Goal: Task Accomplishment & Management: Manage account settings

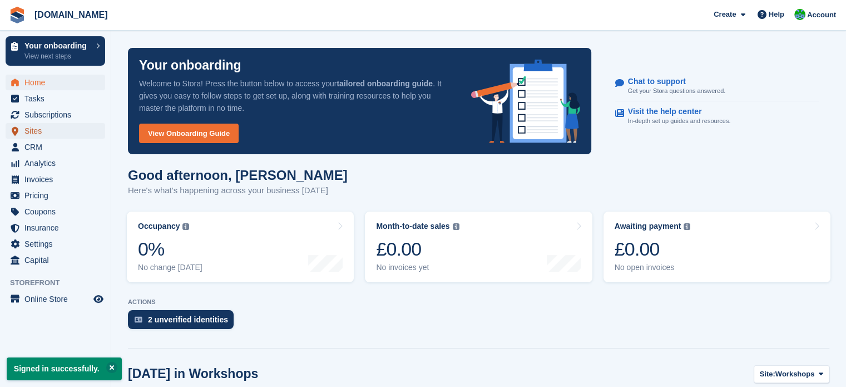
click at [43, 131] on span "Sites" at bounding box center [57, 131] width 67 height 16
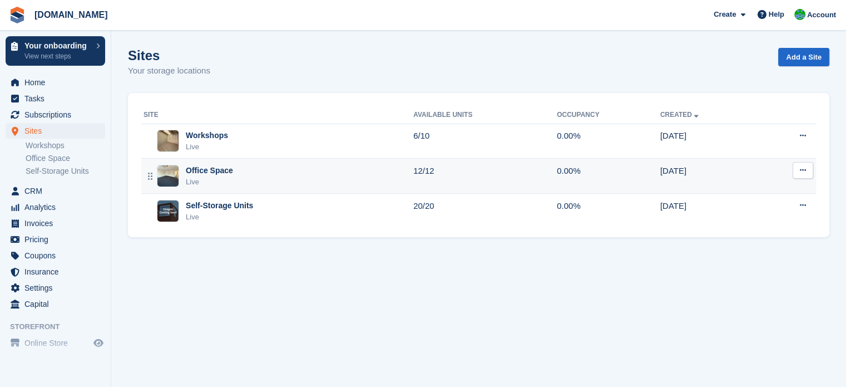
click at [793, 167] on button at bounding box center [802, 170] width 21 height 17
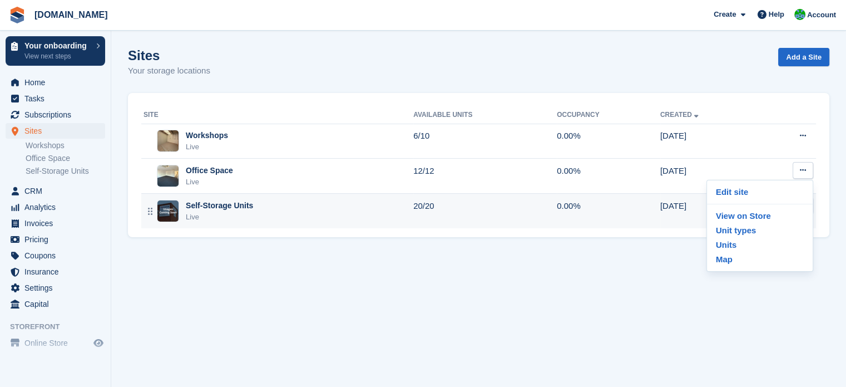
click at [697, 219] on td "[DATE]" at bounding box center [709, 211] width 99 height 34
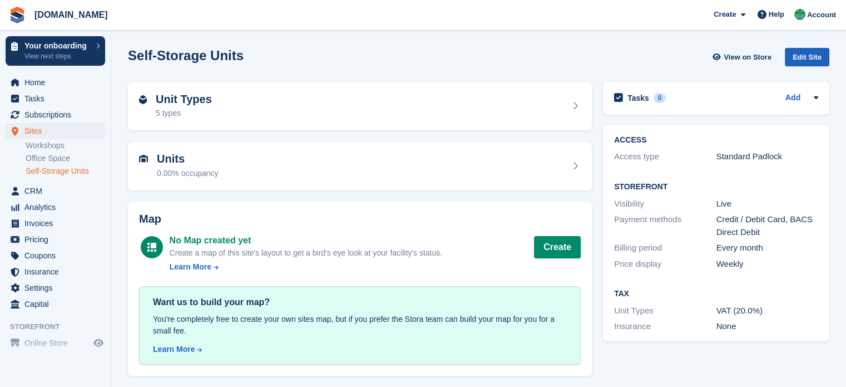
click at [810, 53] on div "Edit Site" at bounding box center [807, 57] width 44 height 18
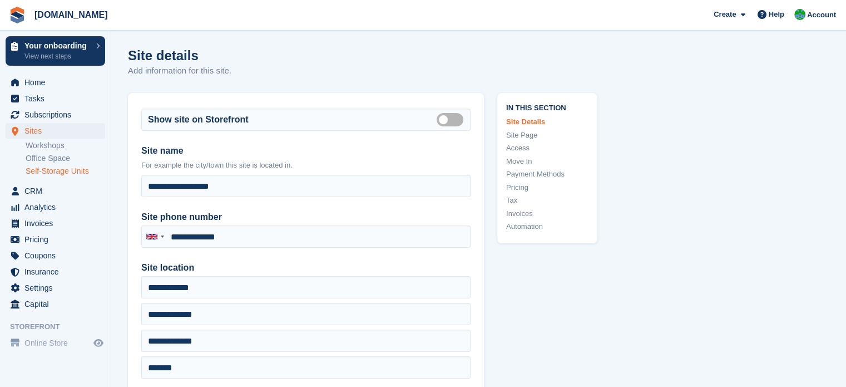
type input "**********"
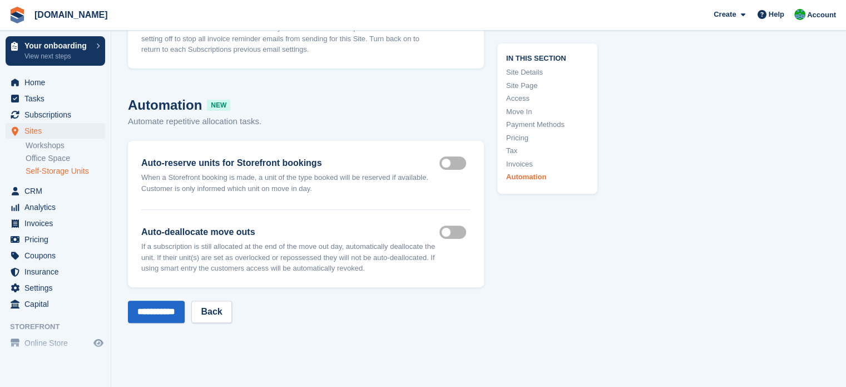
scroll to position [4583, 0]
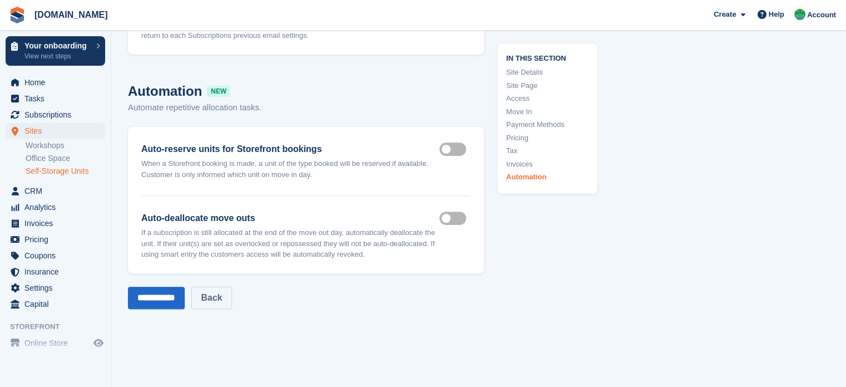
click at [225, 290] on link "Back" at bounding box center [211, 297] width 40 height 22
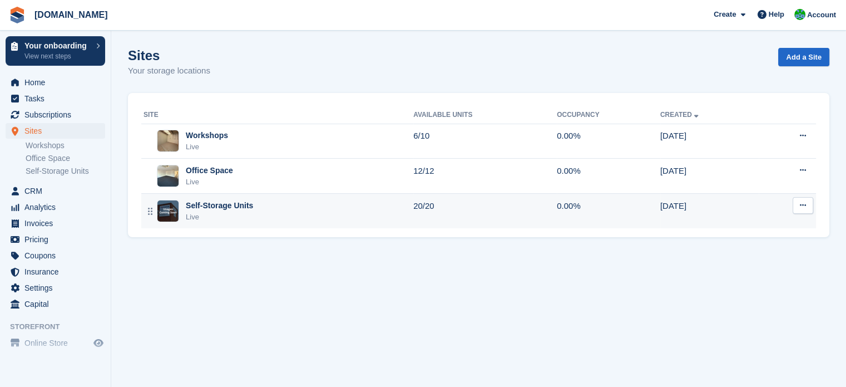
click at [796, 205] on button at bounding box center [802, 205] width 21 height 17
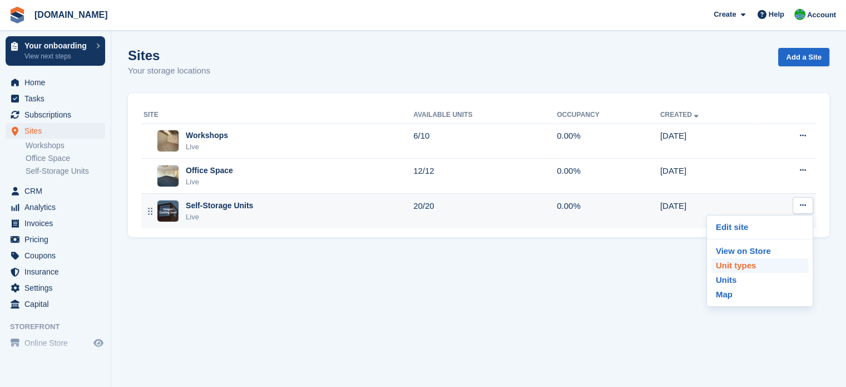
click at [743, 260] on p "Unit types" at bounding box center [759, 265] width 97 height 14
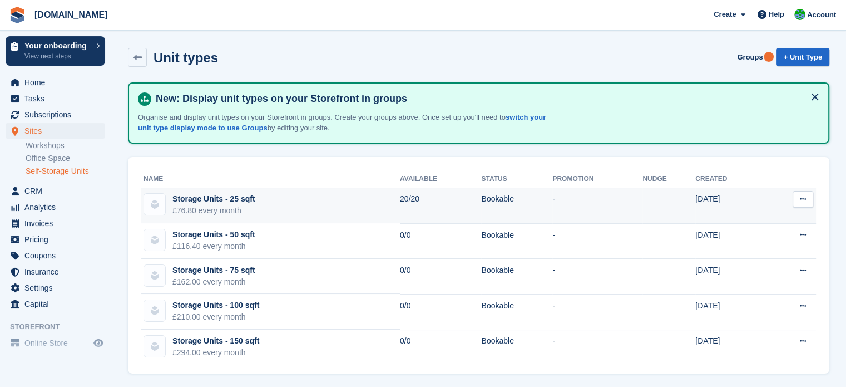
click at [804, 204] on button at bounding box center [802, 199] width 21 height 17
click at [773, 219] on p "Edit unit type" at bounding box center [759, 221] width 97 height 14
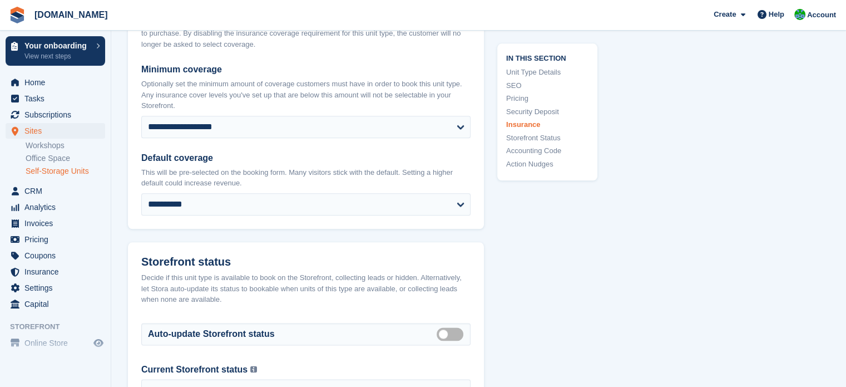
scroll to position [1468, 0]
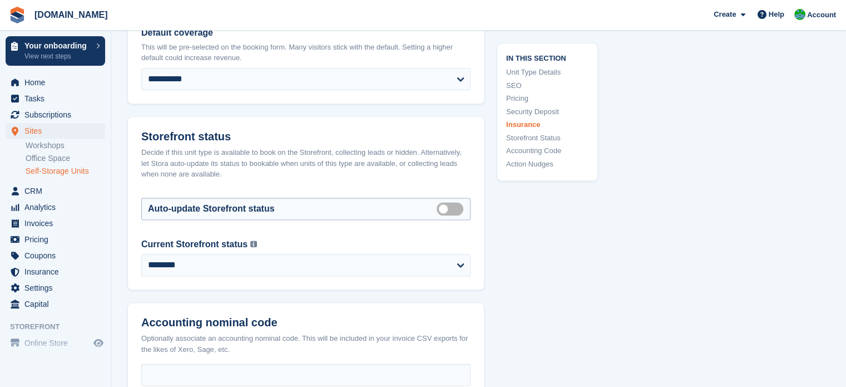
click at [449, 207] on label "Auto manage storefront status" at bounding box center [452, 208] width 31 height 2
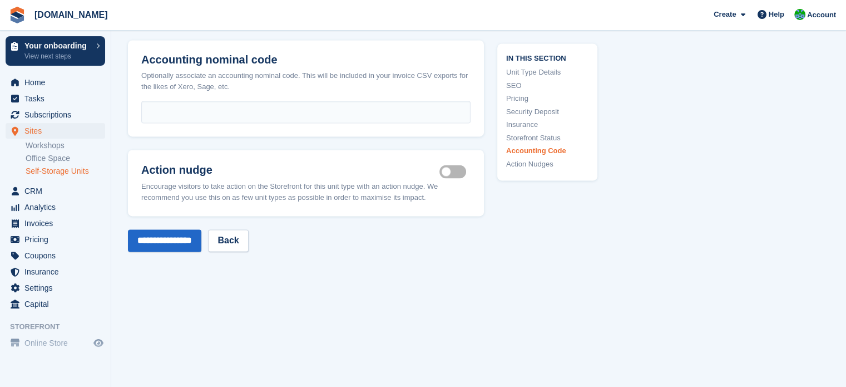
scroll to position [1767, 0]
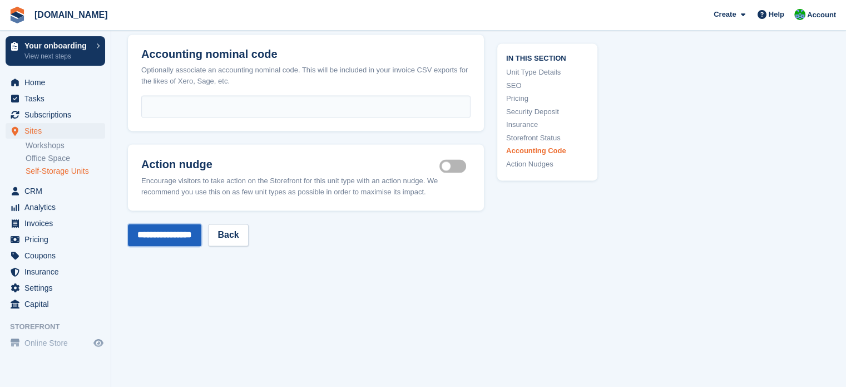
click at [195, 239] on input "**********" at bounding box center [164, 235] width 73 height 22
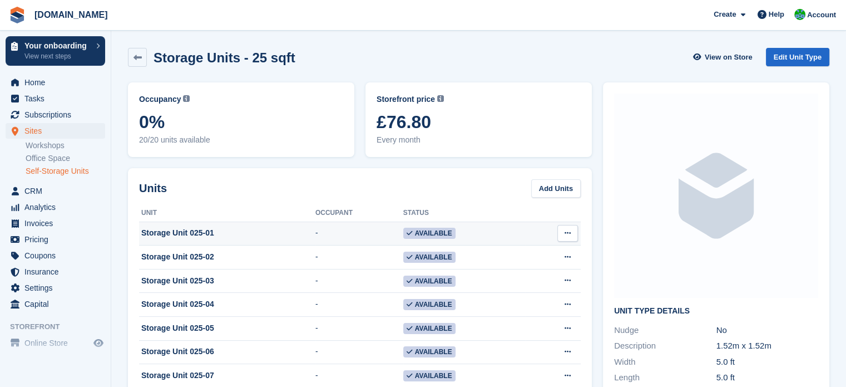
click at [569, 223] on td "Edit unit Delete unit" at bounding box center [553, 233] width 55 height 24
click at [568, 230] on icon at bounding box center [567, 232] width 6 height 7
click at [549, 246] on div "Edit unit Delete unit" at bounding box center [524, 266] width 107 height 48
click at [544, 252] on p "Edit unit" at bounding box center [524, 254] width 97 height 14
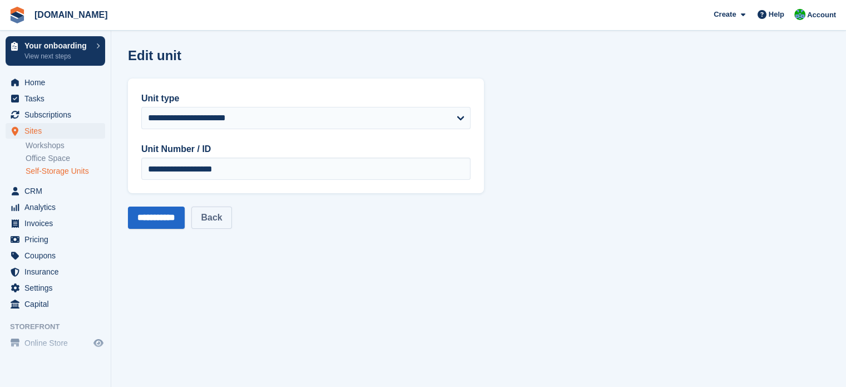
click at [231, 214] on link "Back" at bounding box center [211, 217] width 40 height 22
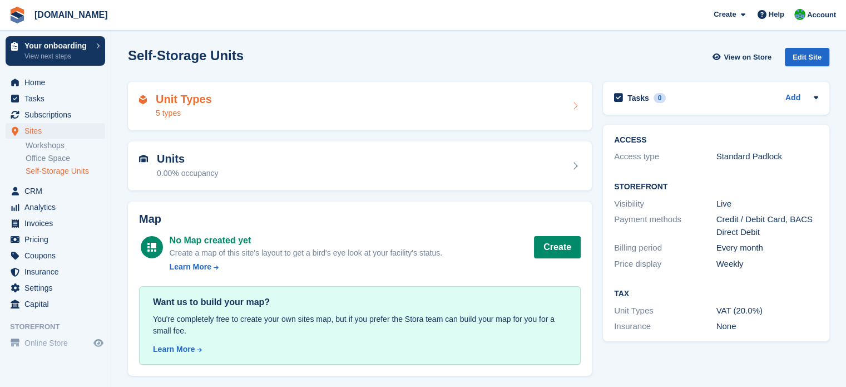
click at [276, 106] on div "Unit Types 5 types" at bounding box center [360, 106] width 442 height 27
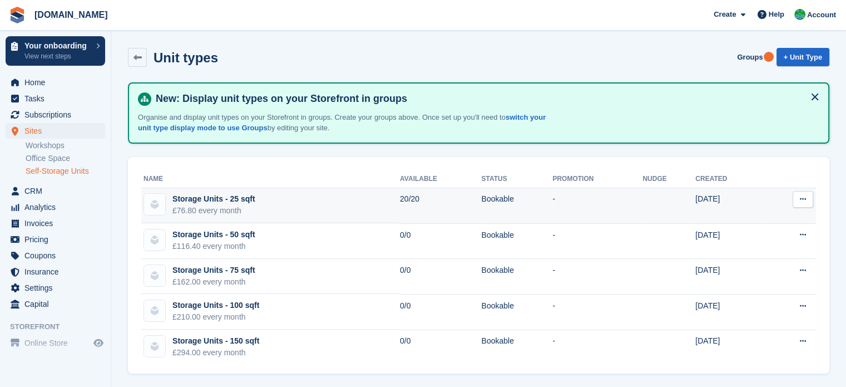
click at [803, 200] on icon at bounding box center [803, 198] width 6 height 7
click at [787, 220] on p "Edit unit type" at bounding box center [759, 221] width 97 height 14
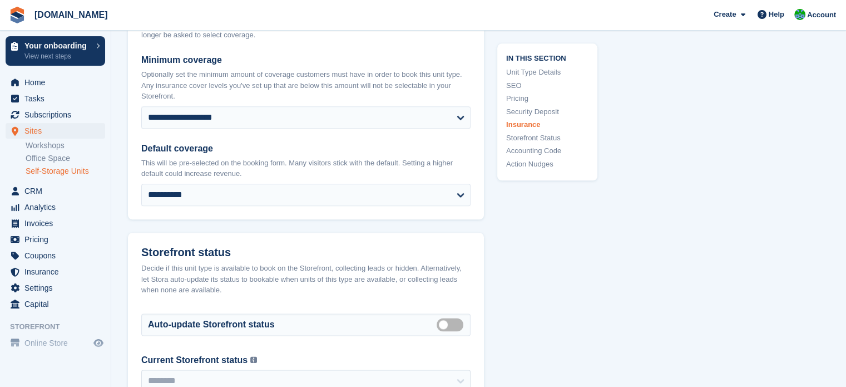
scroll to position [1691, 0]
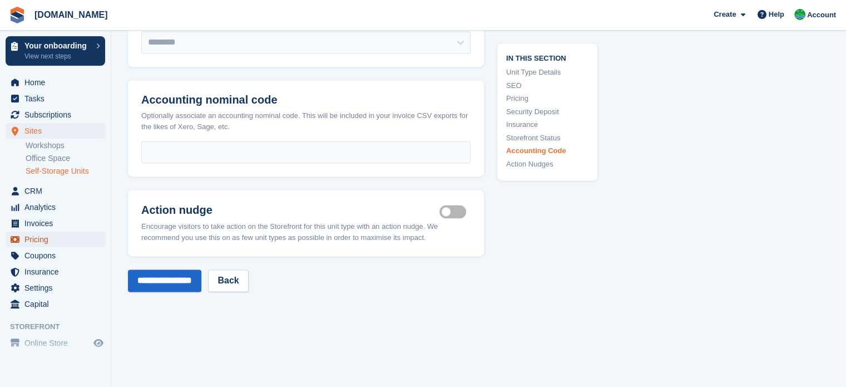
click at [36, 235] on span "Pricing" at bounding box center [57, 239] width 67 height 16
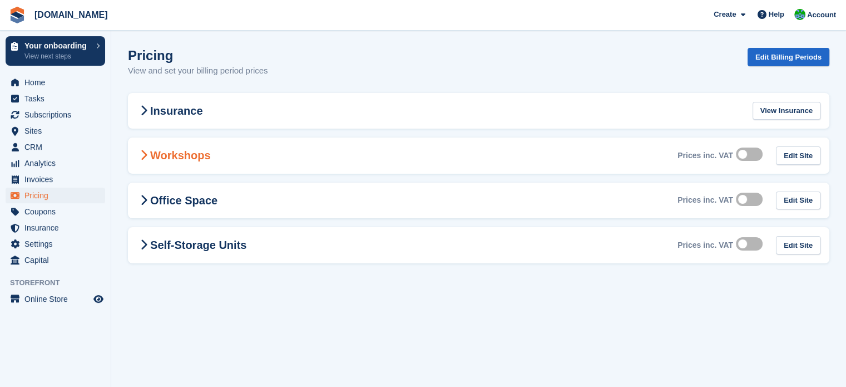
click at [282, 157] on div "Workshops Prices inc. VAT Edit Site" at bounding box center [478, 155] width 701 height 36
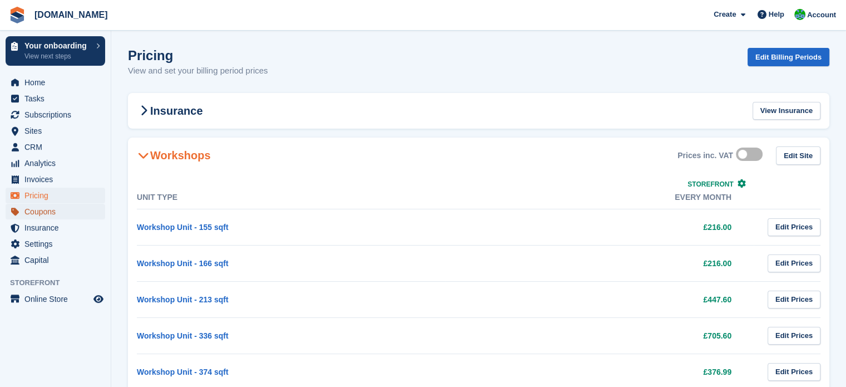
click at [48, 215] on span "Coupons" at bounding box center [57, 212] width 67 height 16
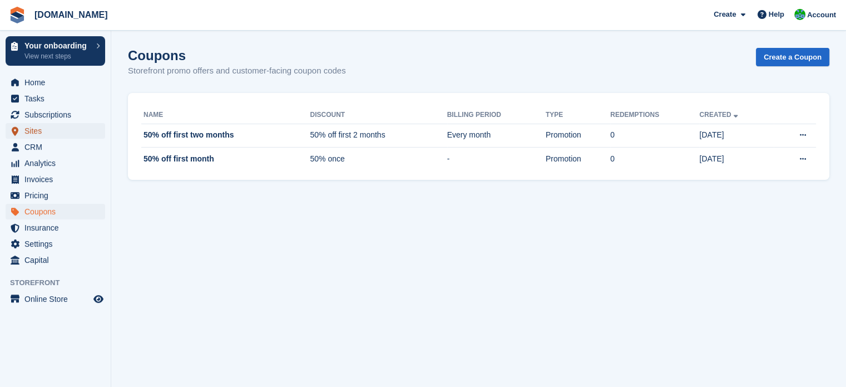
click at [31, 133] on span "Sites" at bounding box center [57, 131] width 67 height 16
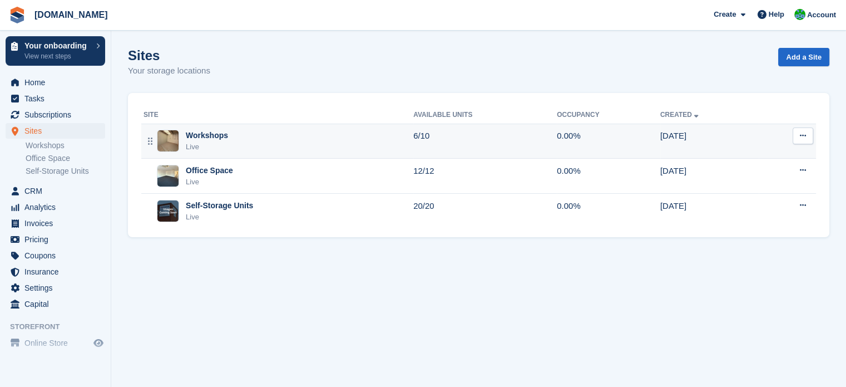
click at [791, 133] on td "Edit site View on Store Unit types Units Map" at bounding box center [787, 140] width 57 height 35
click at [802, 135] on icon at bounding box center [803, 135] width 6 height 7
click at [744, 201] on p "Unit types" at bounding box center [759, 196] width 97 height 14
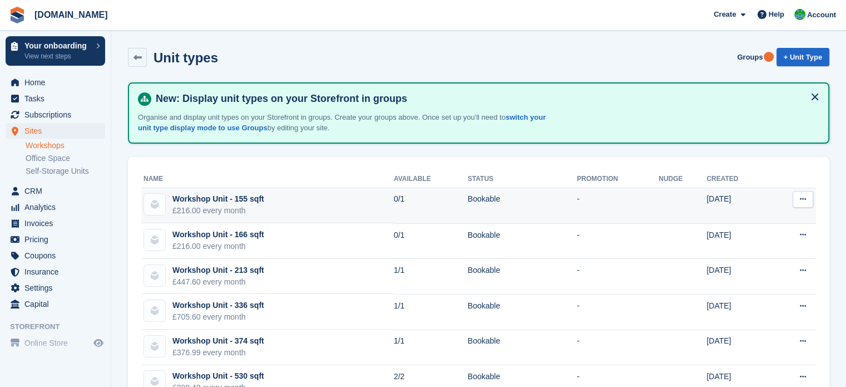
click at [811, 194] on button at bounding box center [802, 199] width 21 height 17
click at [779, 216] on p "Edit unit type" at bounding box center [759, 221] width 97 height 14
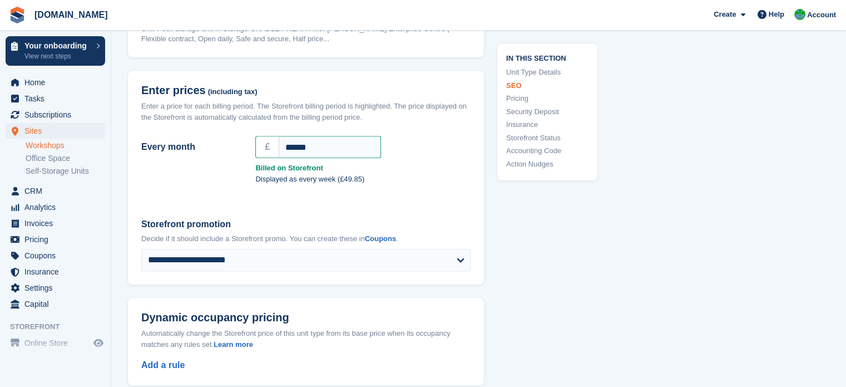
scroll to position [868, 0]
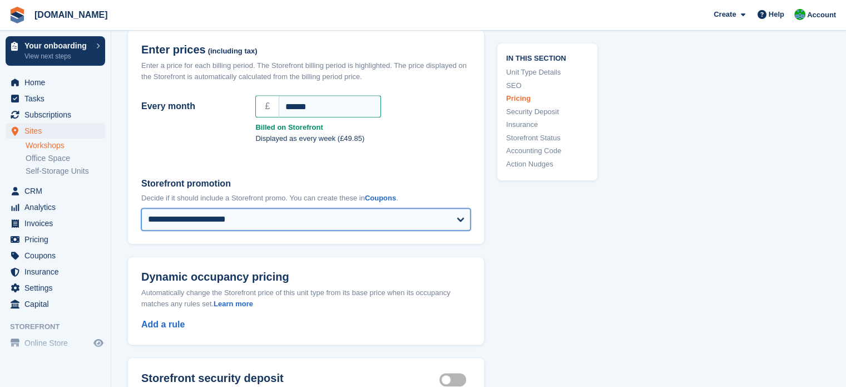
click at [340, 224] on select "**********" at bounding box center [305, 219] width 329 height 22
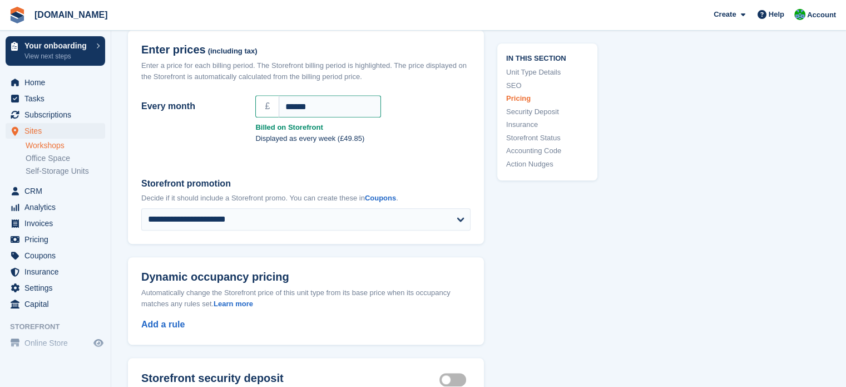
click at [318, 191] on div "Storefront promotion Decide if it should include a Storefront promo. You can cr…" at bounding box center [305, 190] width 329 height 27
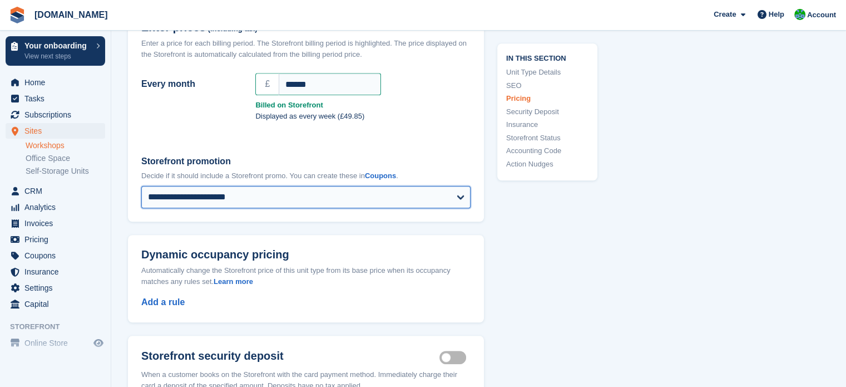
click at [454, 190] on select "**********" at bounding box center [305, 197] width 329 height 22
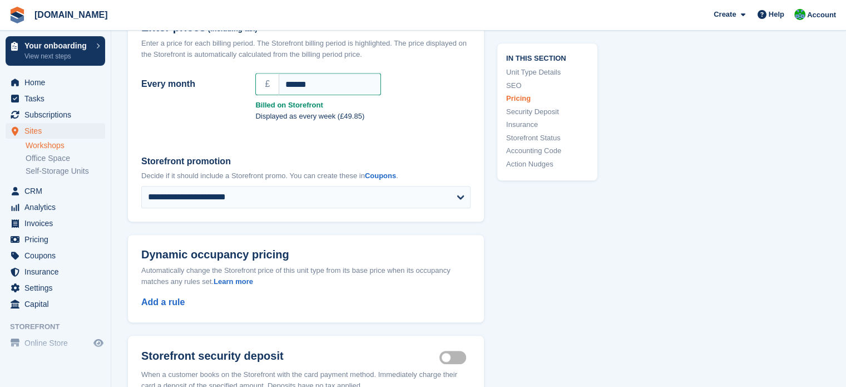
click at [523, 234] on div "In this section Unit Type Details SEO Pricing Security Deposit Insurance Storef…" at bounding box center [540, 249] width 113 height 2092
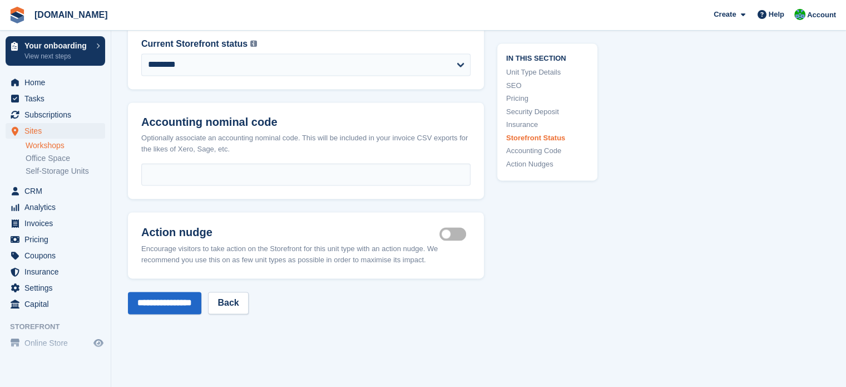
scroll to position [1691, 0]
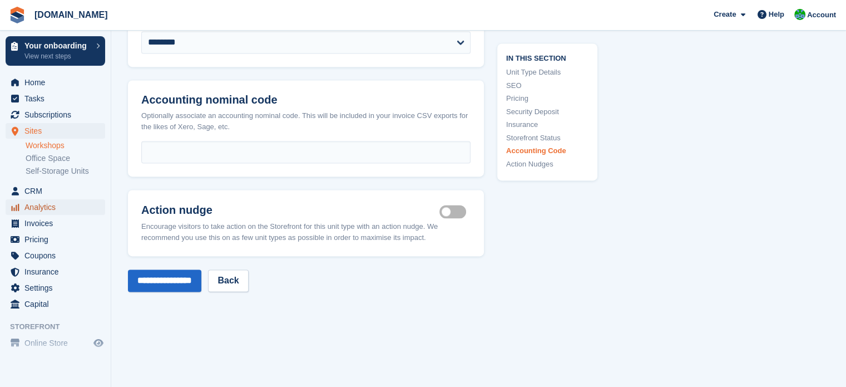
click at [16, 211] on span "menu" at bounding box center [14, 206] width 13 height 13
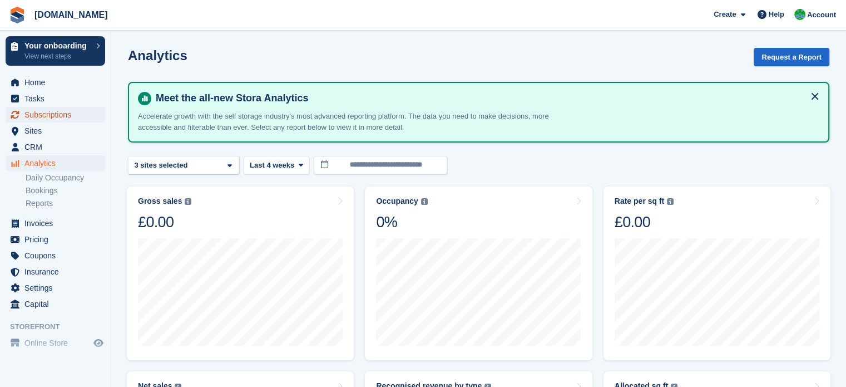
click at [52, 120] on span "Subscriptions" at bounding box center [57, 115] width 67 height 16
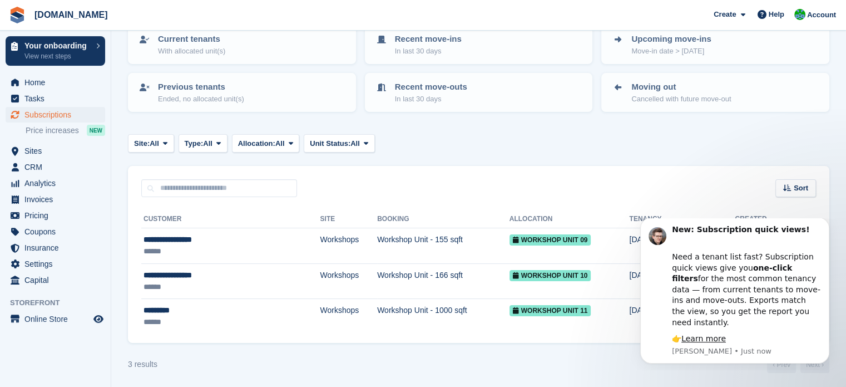
scroll to position [82, 0]
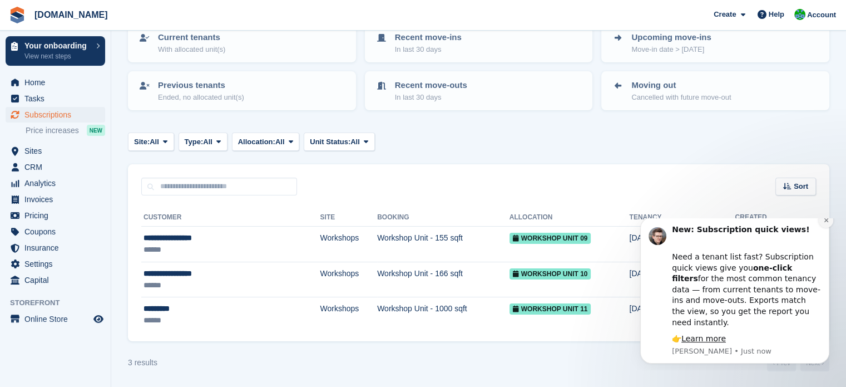
click at [827, 227] on button "Dismiss notification" at bounding box center [826, 220] width 14 height 14
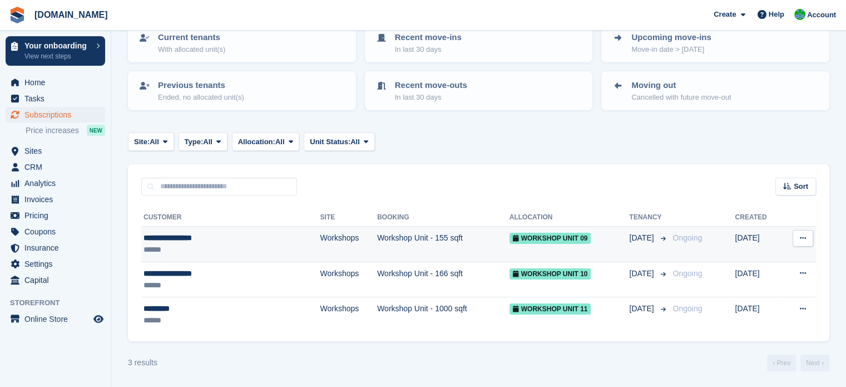
click at [801, 227] on td "View customer Cancel subscription" at bounding box center [798, 244] width 34 height 36
click at [803, 236] on icon at bounding box center [803, 237] width 6 height 7
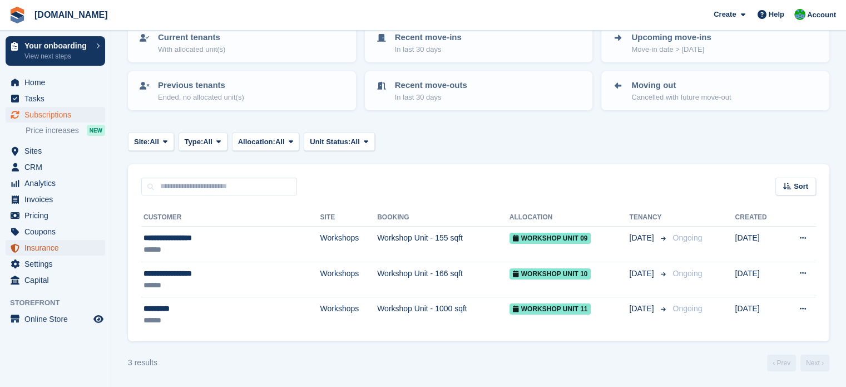
click at [69, 251] on span "Insurance" at bounding box center [57, 248] width 67 height 16
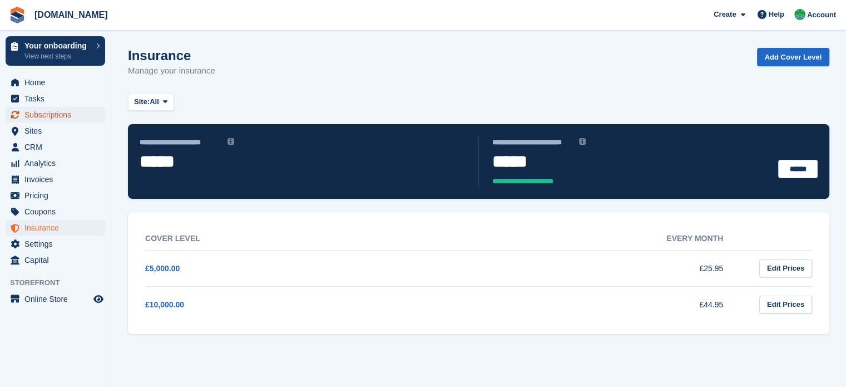
click at [28, 112] on span "Subscriptions" at bounding box center [57, 115] width 67 height 16
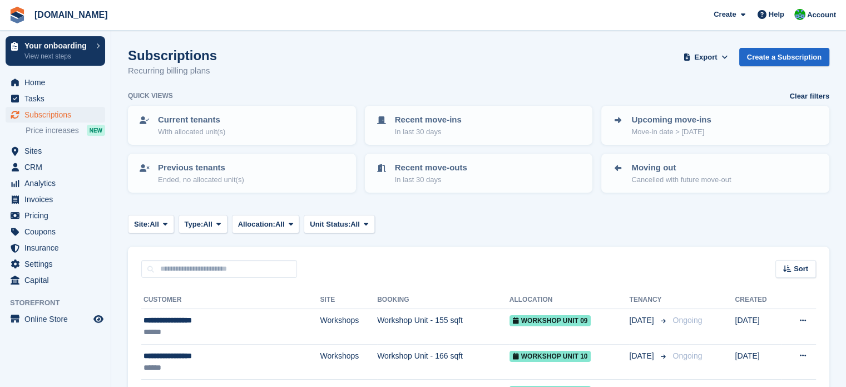
scroll to position [82, 0]
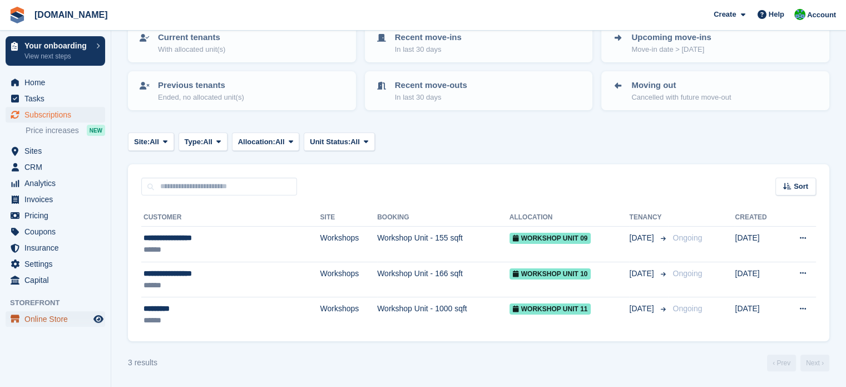
click at [34, 325] on span "Online Store" at bounding box center [57, 319] width 67 height 16
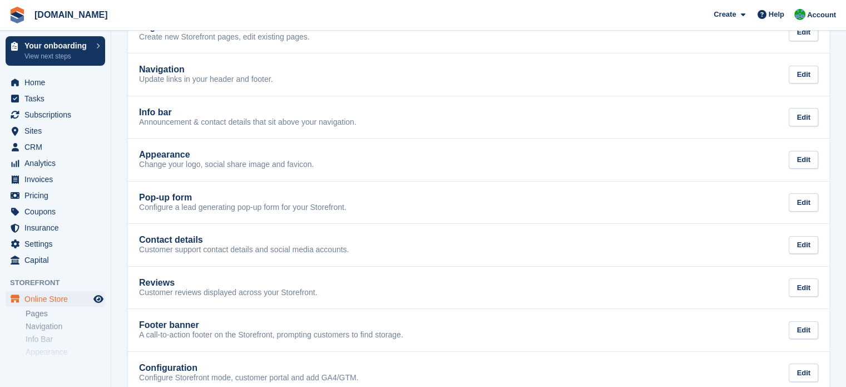
scroll to position [89, 0]
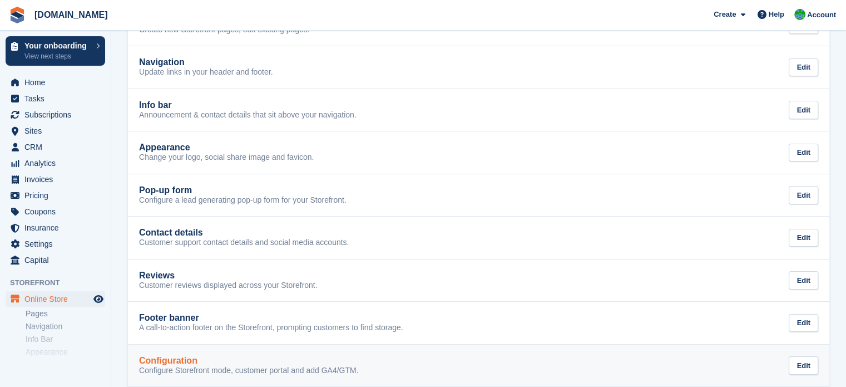
click at [378, 375] on link "Configuration Configure Storefront mode, customer portal and add GA4/GTM. Edit" at bounding box center [478, 365] width 701 height 42
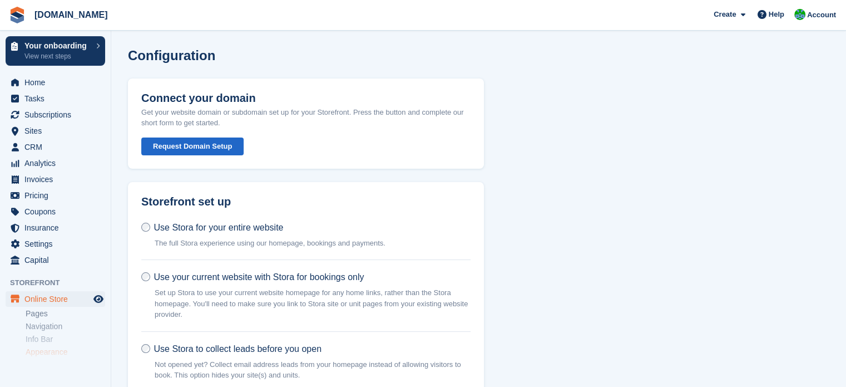
click at [77, 347] on link "Appearance" at bounding box center [66, 351] width 80 height 11
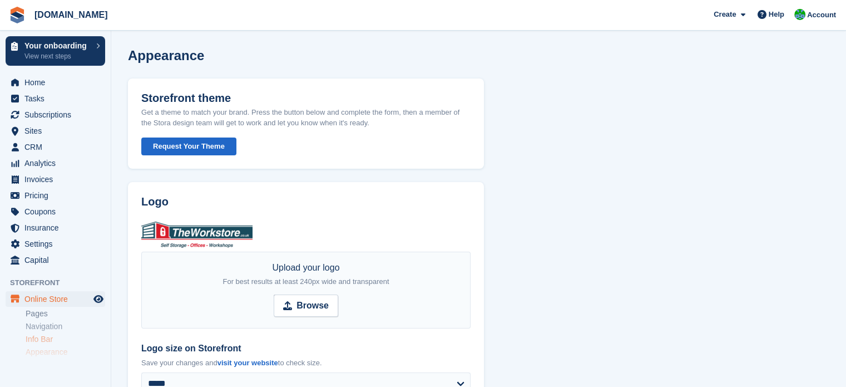
click at [43, 338] on link "Info Bar" at bounding box center [66, 339] width 80 height 11
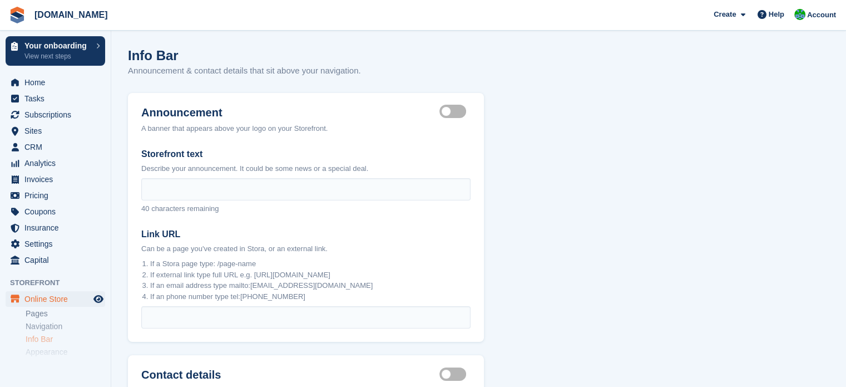
click at [449, 112] on label "Announcement visible" at bounding box center [454, 112] width 31 height 2
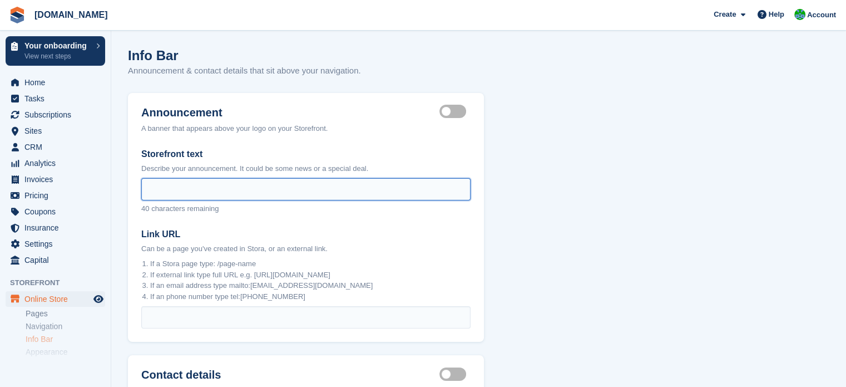
click at [391, 189] on input "Storefront text" at bounding box center [305, 189] width 329 height 22
type input "*"
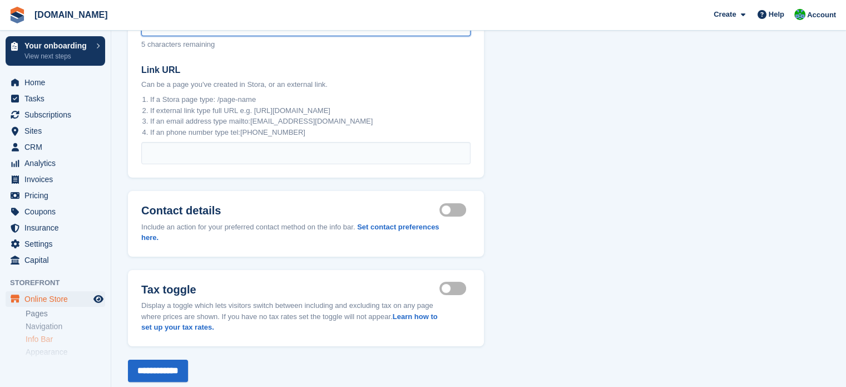
scroll to position [181, 0]
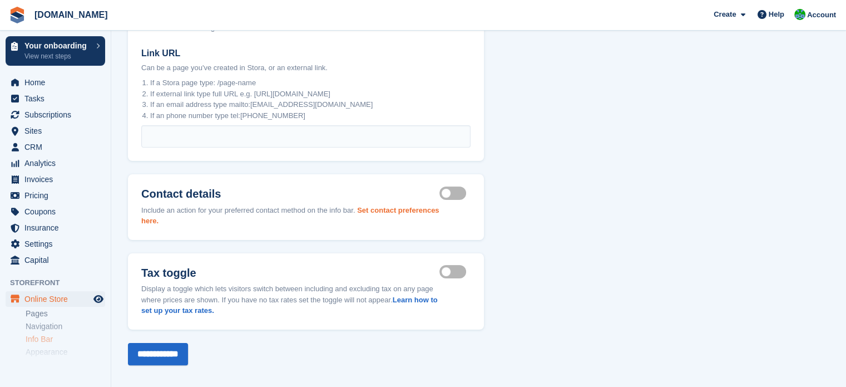
type input "**********"
click at [423, 209] on link "Set contact preferences here." at bounding box center [290, 215] width 298 height 19
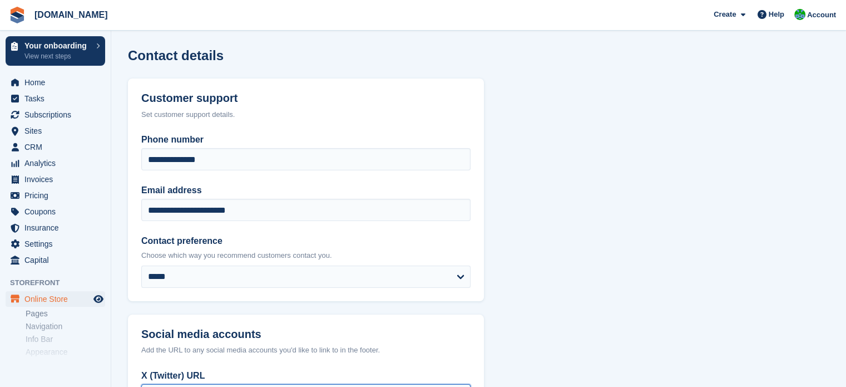
type input "**********"
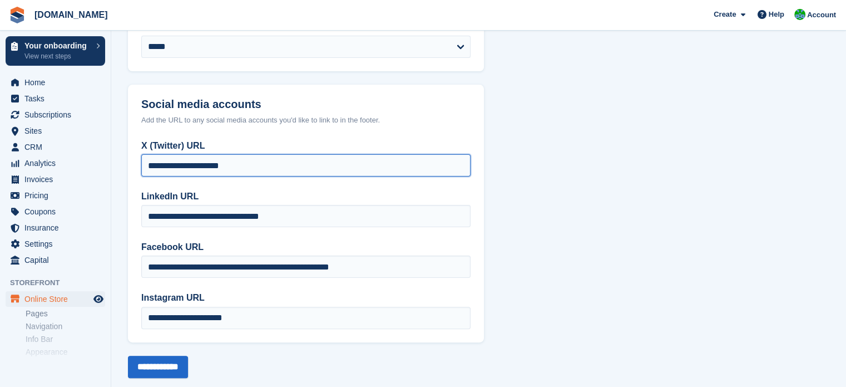
scroll to position [230, 0]
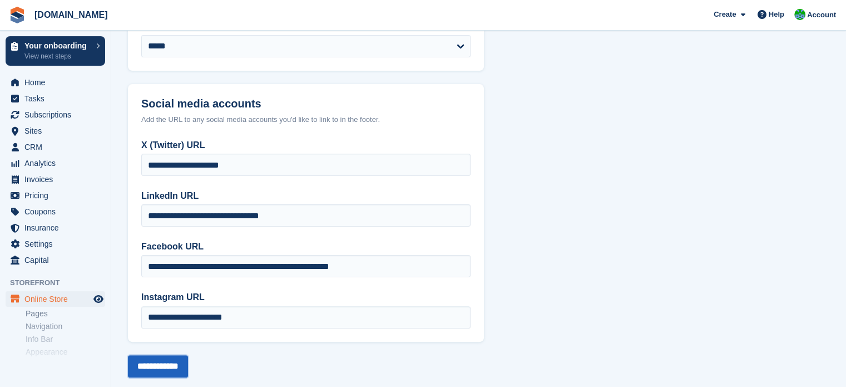
click at [142, 363] on input "**********" at bounding box center [158, 366] width 60 height 22
